Goal: Obtain resource: Download file/media

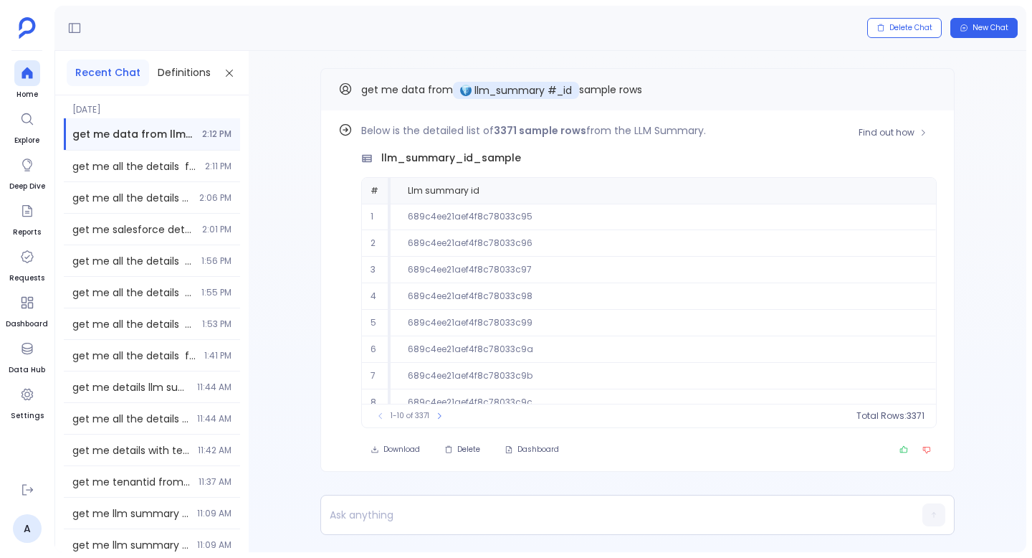
scroll to position [65, 0]
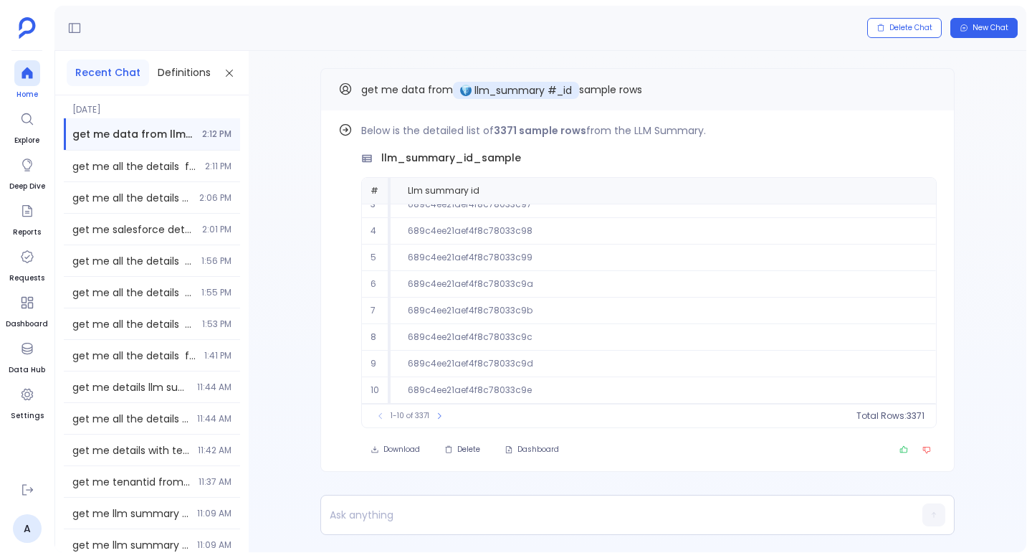
click at [29, 79] on icon at bounding box center [27, 73] width 14 height 14
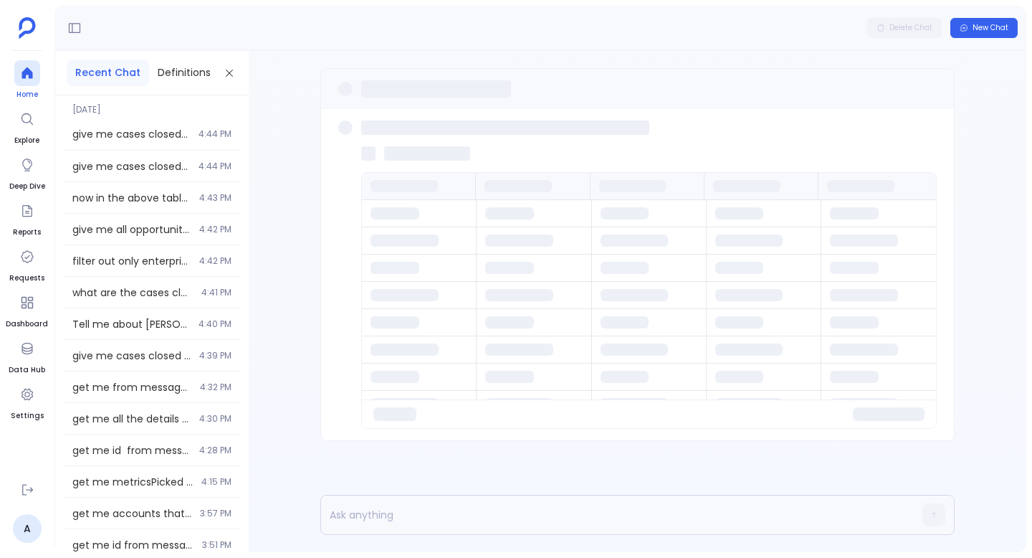
click at [26, 77] on icon at bounding box center [27, 73] width 14 height 14
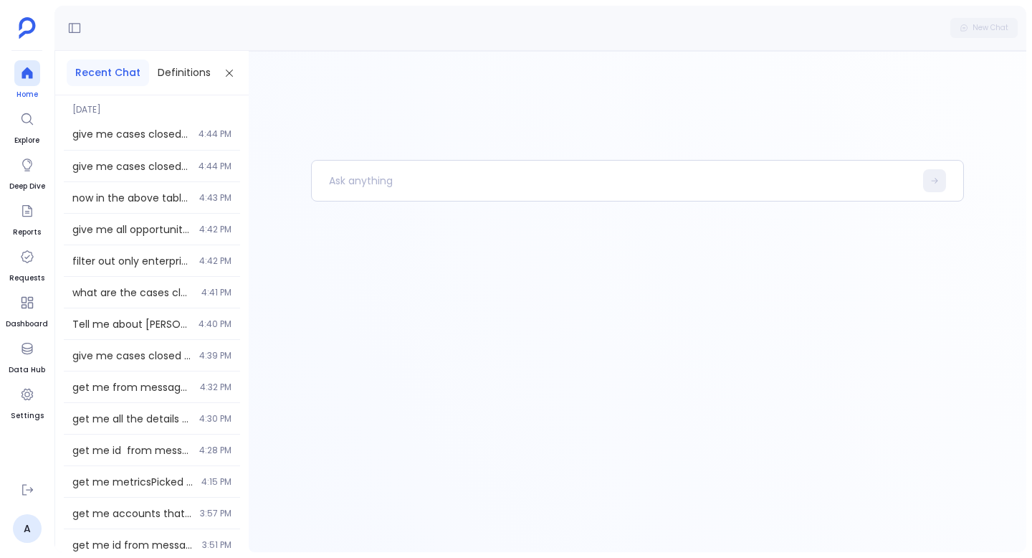
click at [29, 71] on icon at bounding box center [27, 72] width 11 height 11
click at [379, 168] on p at bounding box center [613, 180] width 603 height 37
click at [371, 175] on p "To enrich screen reader interactions, please activate Accessibility in Grammarl…" at bounding box center [613, 180] width 603 height 37
click at [437, 178] on p "To enrich screen reader interactions, please activate Accessibility in Grammarl…" at bounding box center [613, 180] width 603 height 37
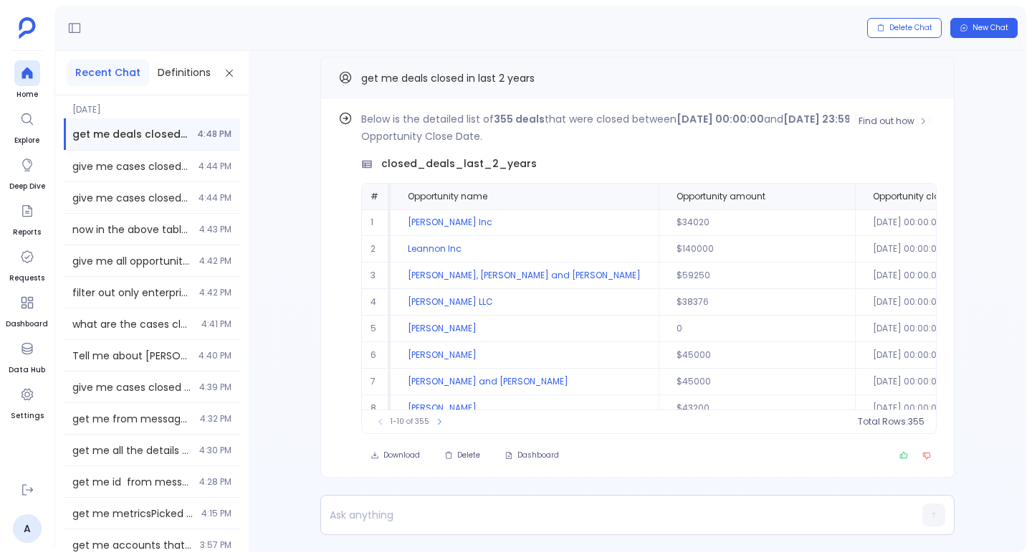
click at [732, 155] on div "Below is the detailed list of 355 deals that were closed between [DATE] 00:00:0…" at bounding box center [649, 271] width 576 height 323
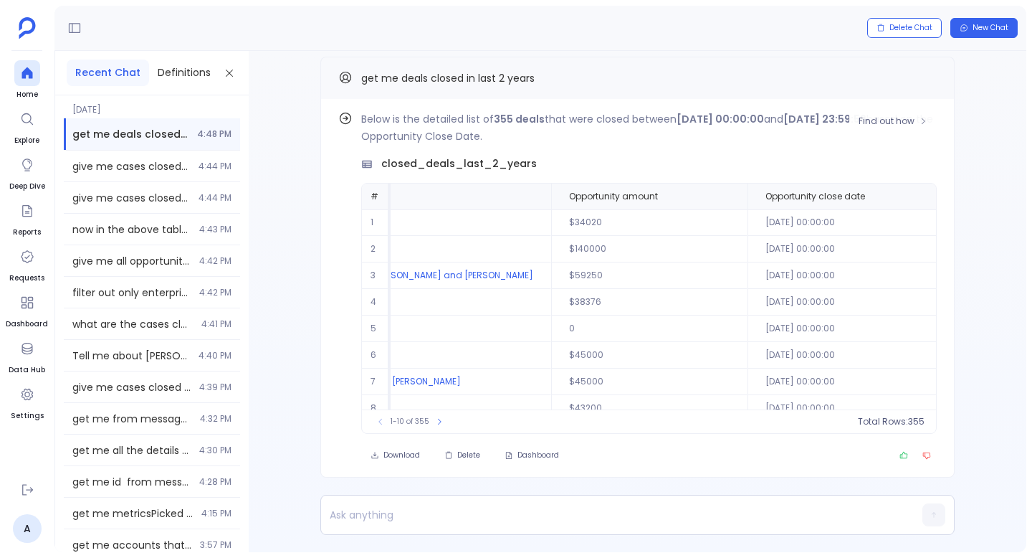
scroll to position [0, 234]
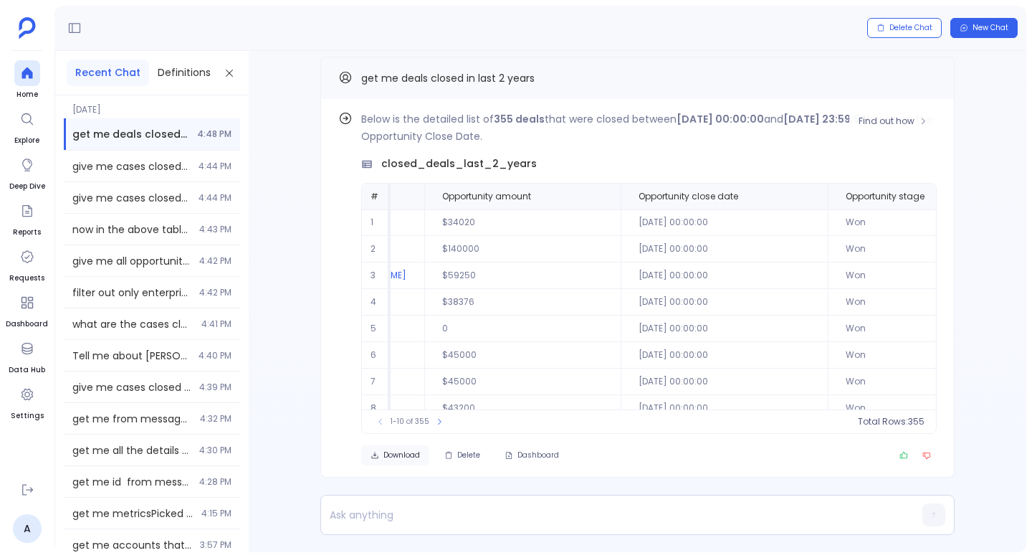
click at [404, 446] on button "Download" at bounding box center [395, 455] width 68 height 20
click at [977, 122] on div "Find out how Below is the detailed list of 355 deals that were closed between […" at bounding box center [638, 301] width 778 height 501
click at [977, 287] on div "Find out how Below is the detailed list of 355 deals that were closed between […" at bounding box center [638, 301] width 778 height 501
click at [904, 122] on span "Find out how" at bounding box center [887, 120] width 56 height 11
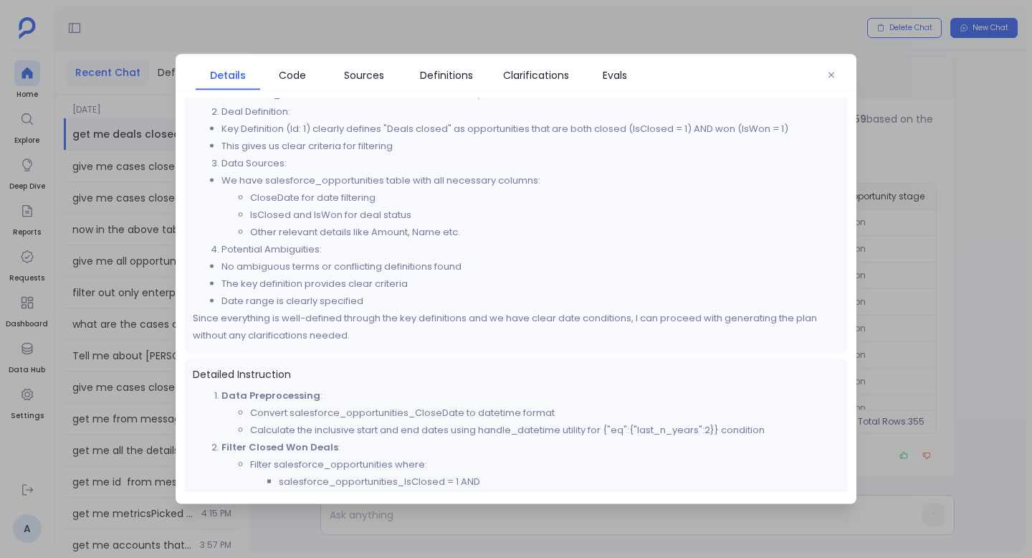
scroll to position [0, 0]
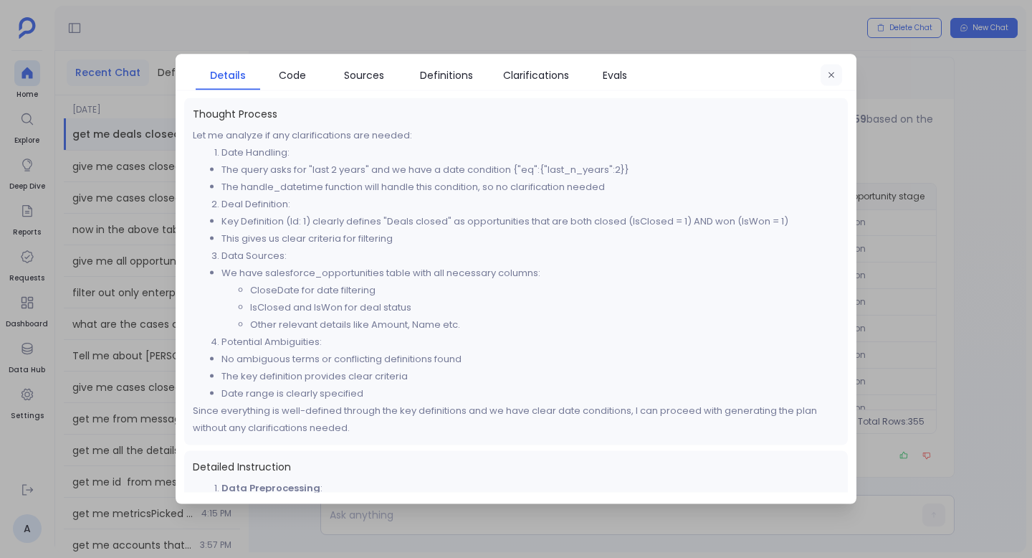
click at [834, 77] on icon "button" at bounding box center [832, 75] width 6 height 6
